Goal: Information Seeking & Learning: Learn about a topic

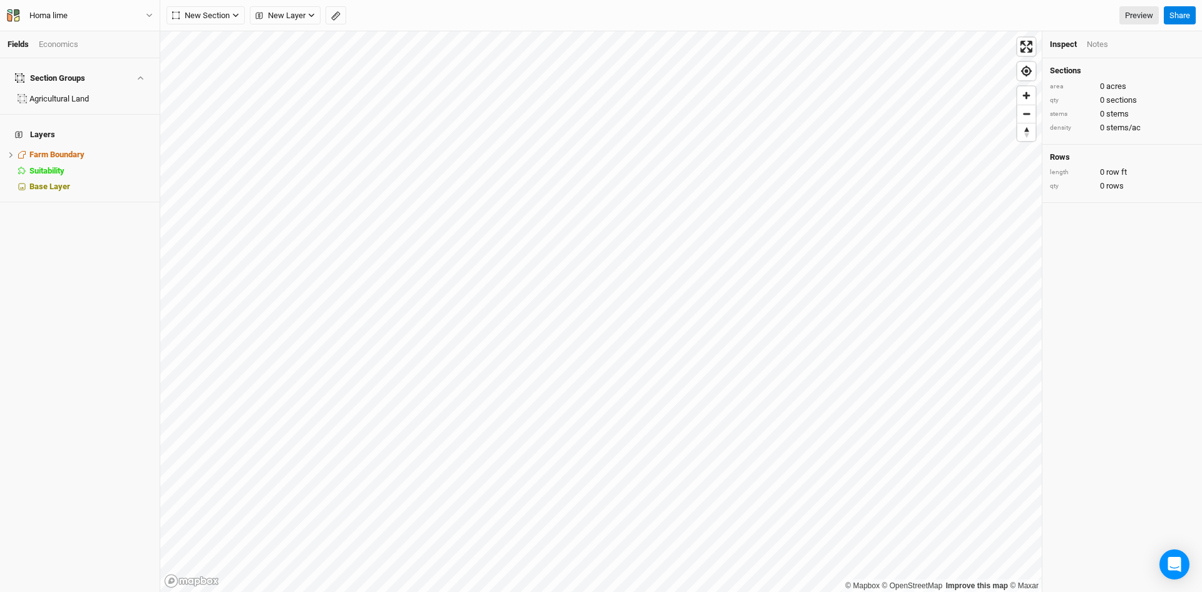
click at [56, 44] on div "Economics" at bounding box center [58, 44] width 39 height 11
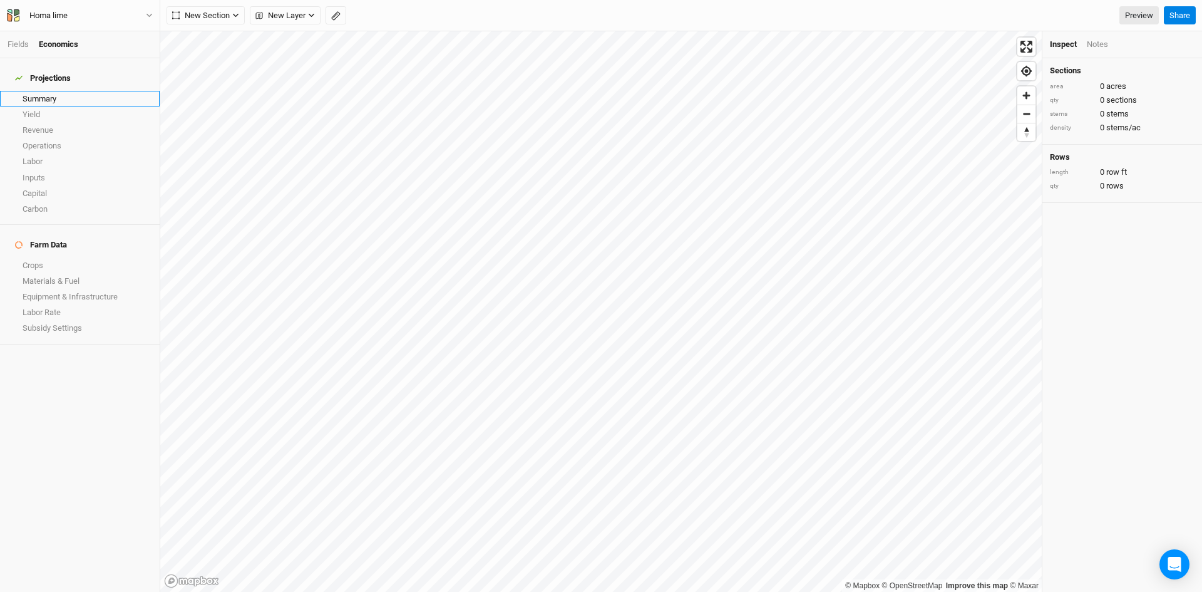
click at [53, 93] on link "Summary" at bounding box center [80, 99] width 160 height 16
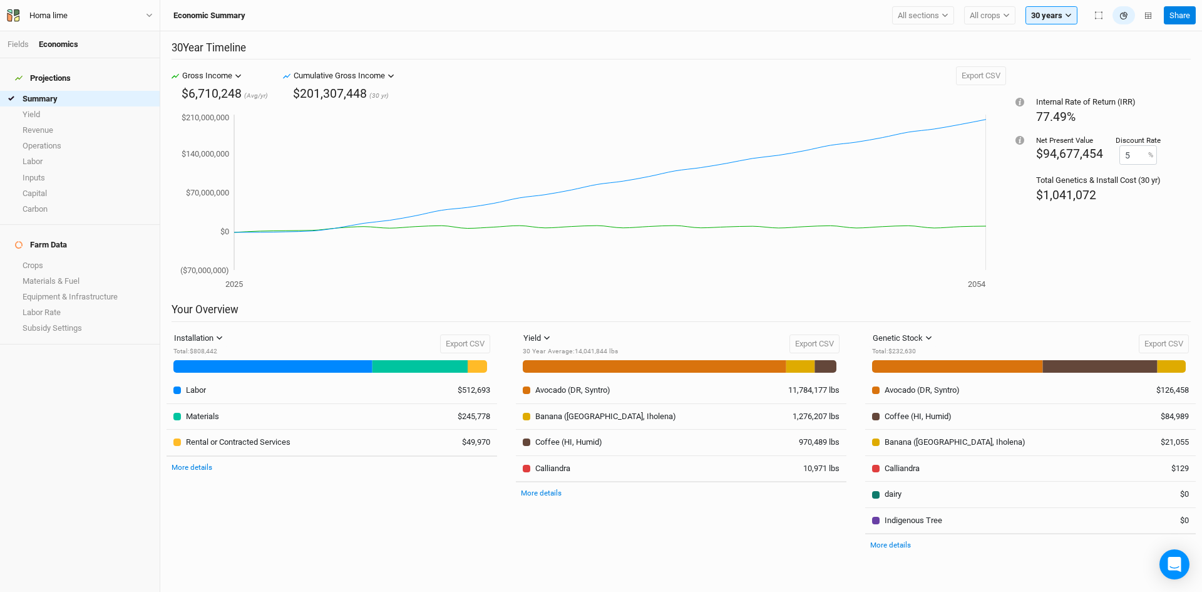
click at [242, 76] on icon "button" at bounding box center [238, 76] width 7 height 7
click at [222, 138] on span "Revenue" at bounding box center [216, 140] width 52 height 14
click at [215, 79] on button "Revenue" at bounding box center [202, 75] width 46 height 19
click at [214, 95] on span "Gross Income" at bounding box center [227, 102] width 75 height 14
click at [230, 75] on div "Gross Income" at bounding box center [207, 76] width 50 height 13
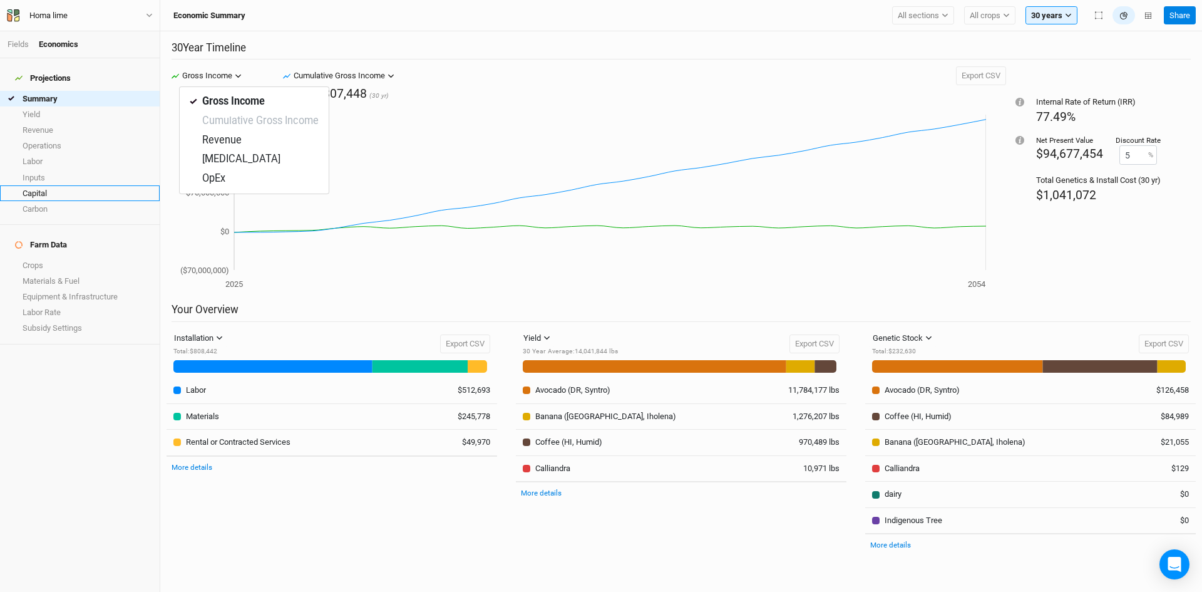
click at [41, 187] on link "Capital" at bounding box center [80, 193] width 160 height 16
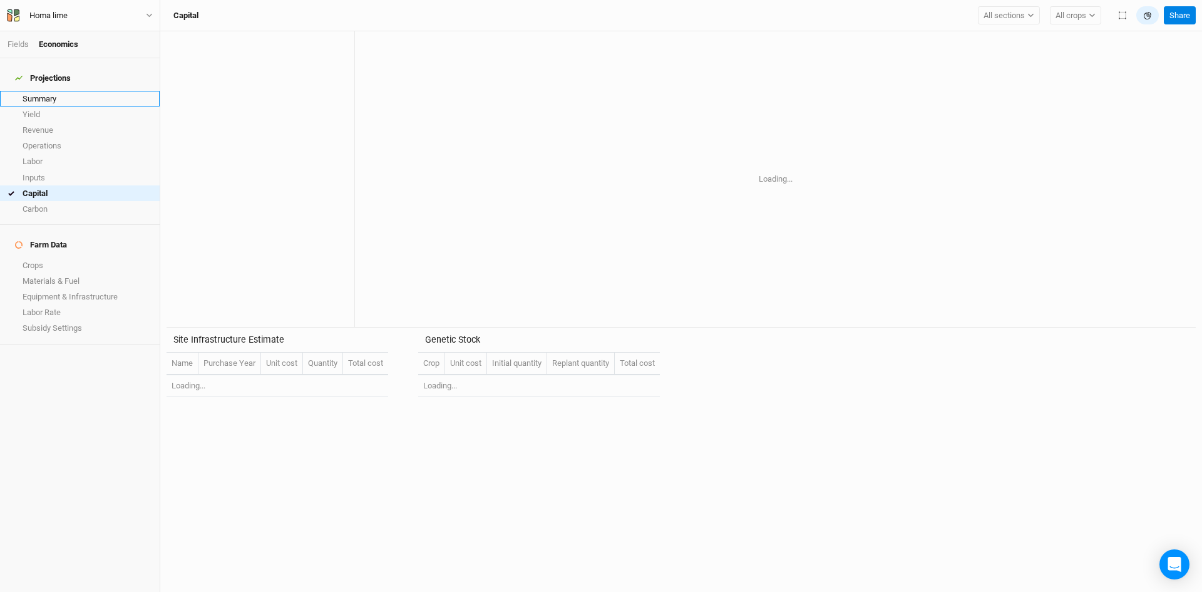
click at [34, 92] on link "Summary" at bounding box center [80, 99] width 160 height 16
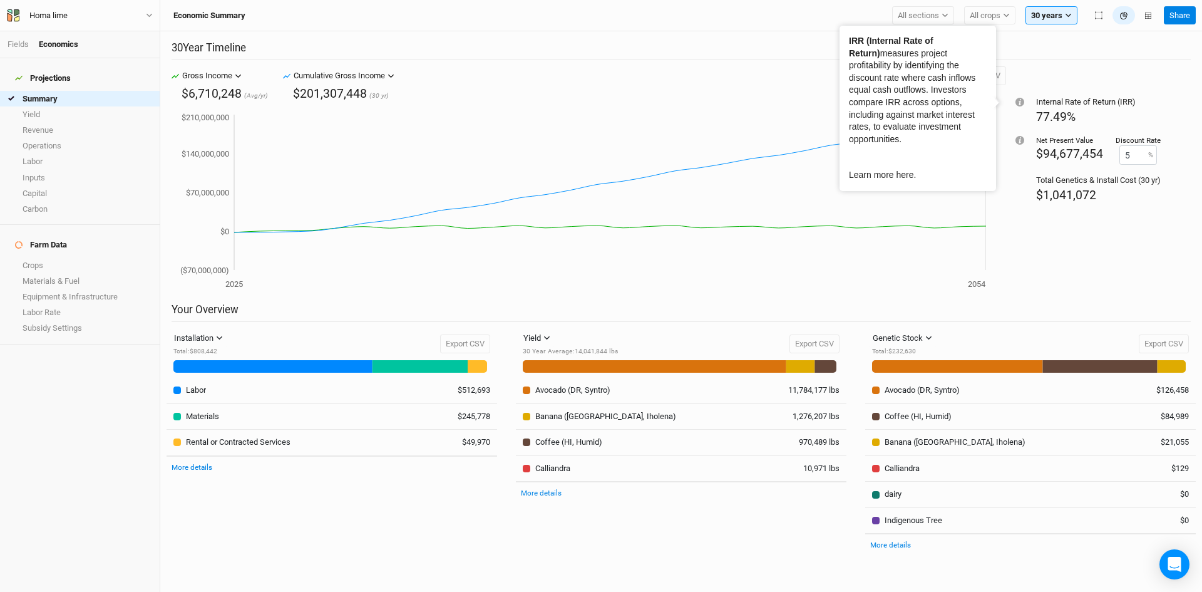
click at [890, 170] on link "Learn more here." at bounding box center [882, 175] width 67 height 10
